Goal: Navigation & Orientation: Find specific page/section

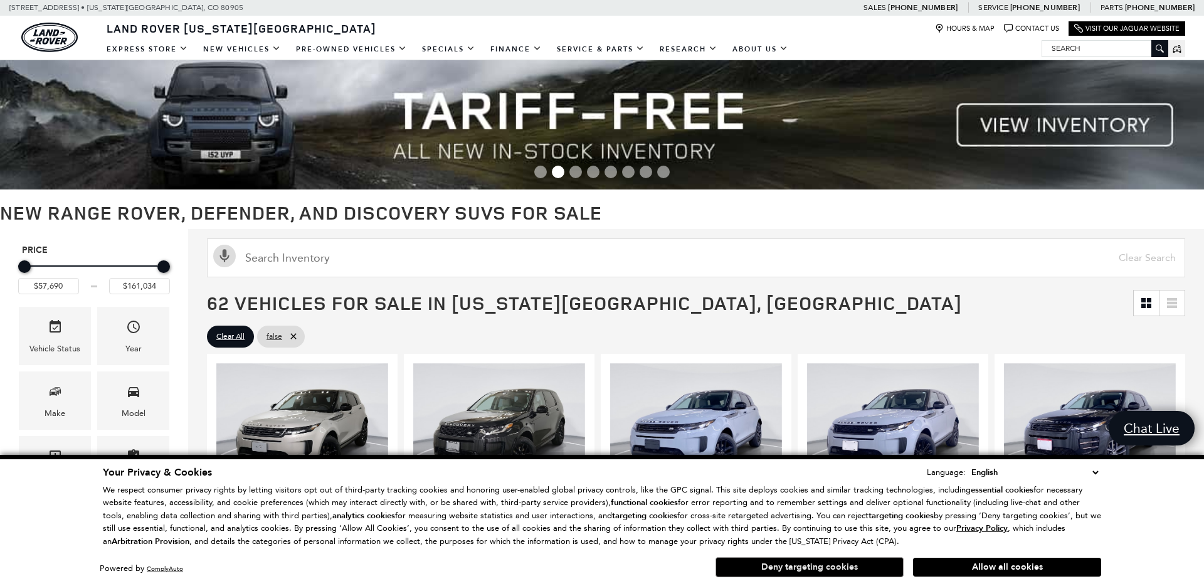
click at [817, 569] on button "Deny targeting cookies" at bounding box center [809, 567] width 188 height 20
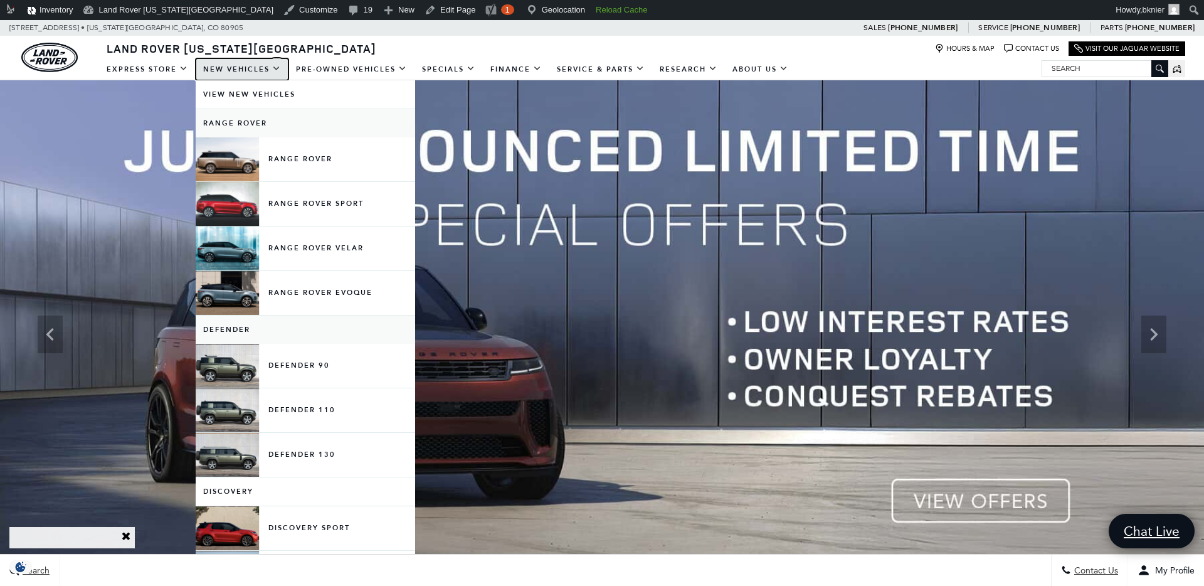
click at [236, 65] on link "New Vehicles" at bounding box center [242, 69] width 93 height 22
